Goal: Task Accomplishment & Management: Manage account settings

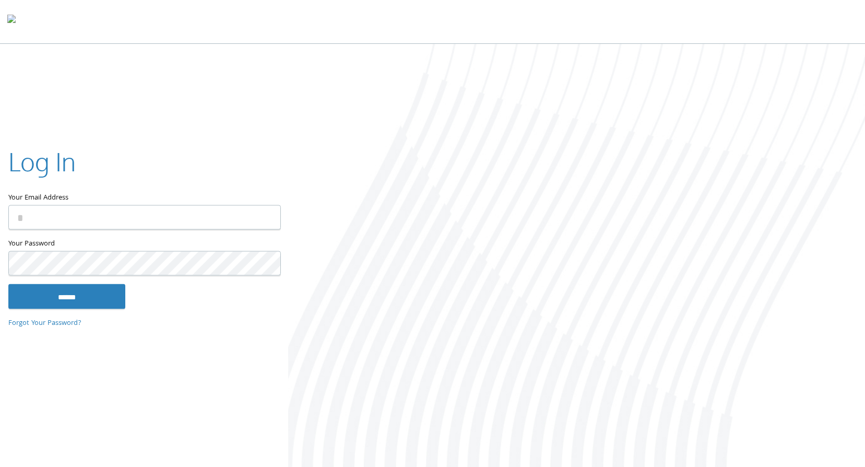
click at [179, 210] on input "Your Email Address" at bounding box center [144, 217] width 272 height 25
click at [175, 215] on input "Your Email Address" at bounding box center [144, 217] width 272 height 25
type input "**********"
click at [75, 296] on input "******" at bounding box center [66, 296] width 117 height 25
